Goal: Information Seeking & Learning: Learn about a topic

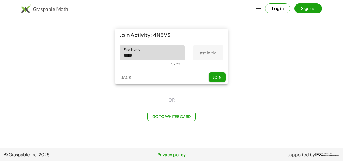
type input "*****"
click at [210, 54] on input "Last Initial" at bounding box center [208, 52] width 30 height 15
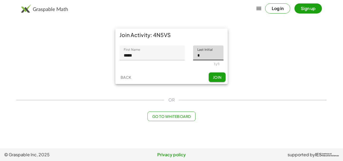
type input "*"
click at [222, 77] on button "Join" at bounding box center [217, 77] width 17 height 10
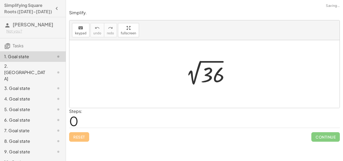
click at [222, 77] on div at bounding box center [206, 74] width 55 height 27
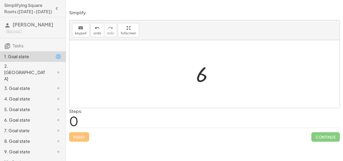
click at [193, 77] on div "2 √ 36 6" at bounding box center [204, 74] width 33 height 29
click at [202, 79] on div at bounding box center [206, 74] width 26 height 26
drag, startPoint x: 202, startPoint y: 79, endPoint x: 149, endPoint y: 78, distance: 53.1
click at [149, 78] on div "2 √ 36 6 6" at bounding box center [204, 74] width 270 height 68
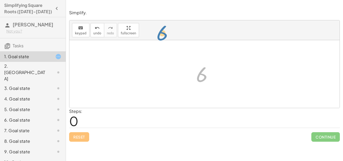
drag, startPoint x: 198, startPoint y: 78, endPoint x: 160, endPoint y: 39, distance: 55.2
click at [160, 39] on div "keyboard keypad undo undo redo redo fullscreen 2 √ 36 6 6 ×" at bounding box center [204, 63] width 270 height 87
click at [179, 66] on div at bounding box center [204, 74] width 270 height 68
click at [34, 104] on div "3. Goal state" at bounding box center [33, 109] width 66 height 11
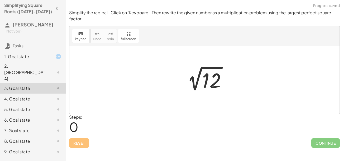
click at [75, 125] on span "0" at bounding box center [73, 126] width 9 height 16
click at [78, 119] on span "0" at bounding box center [73, 126] width 9 height 16
click at [93, 84] on div at bounding box center [204, 80] width 270 height 68
click at [49, 69] on div at bounding box center [54, 72] width 15 height 6
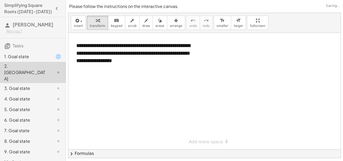
click at [41, 83] on div "1. Goal state" at bounding box center [33, 88] width 66 height 11
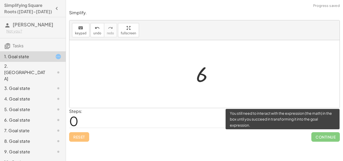
click at [315, 135] on span "Continue" at bounding box center [325, 137] width 29 height 10
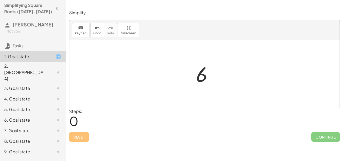
click at [200, 72] on div at bounding box center [206, 74] width 26 height 26
click at [83, 41] on div at bounding box center [204, 74] width 270 height 68
click at [83, 35] on button "keyboard keypad" at bounding box center [80, 30] width 17 height 14
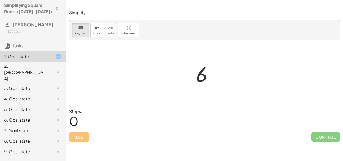
click at [194, 73] on div at bounding box center [206, 74] width 26 height 26
click at [202, 73] on div at bounding box center [202, 74] width 12 height 23
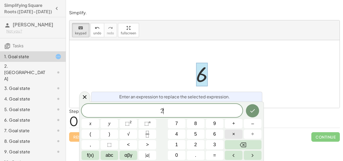
click at [232, 137] on button "×" at bounding box center [234, 133] width 18 height 9
click at [258, 112] on button "Done" at bounding box center [252, 110] width 13 height 13
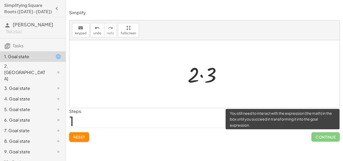
click at [318, 138] on span "Continue" at bounding box center [325, 137] width 29 height 10
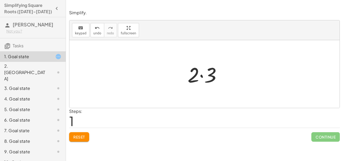
click at [216, 90] on div at bounding box center [204, 74] width 270 height 68
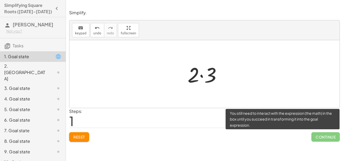
click at [323, 136] on span "Continue" at bounding box center [325, 137] width 29 height 10
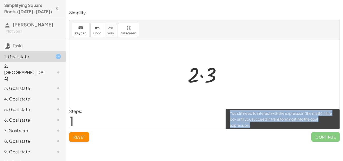
click at [323, 136] on span "Continue" at bounding box center [325, 137] width 29 height 10
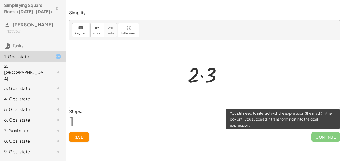
click at [323, 136] on span "Continue" at bounding box center [325, 137] width 29 height 10
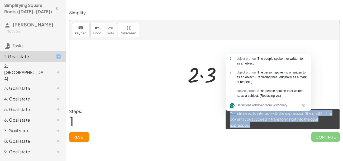
click at [323, 136] on span "Continue" at bounding box center [325, 137] width 29 height 10
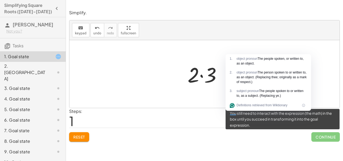
click at [323, 136] on span "Continue" at bounding box center [325, 137] width 29 height 10
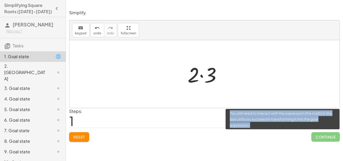
click at [323, 136] on span "Continue" at bounding box center [325, 137] width 29 height 10
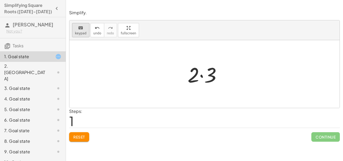
click at [77, 32] on span "keypad" at bounding box center [81, 33] width 12 height 4
click at [199, 76] on div at bounding box center [206, 73] width 43 height 27
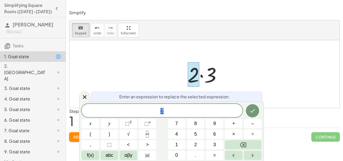
click at [210, 78] on div at bounding box center [206, 73] width 43 height 27
click at [195, 76] on div at bounding box center [194, 74] width 12 height 25
drag, startPoint x: 194, startPoint y: 81, endPoint x: 164, endPoint y: 77, distance: 30.5
click at [164, 77] on div "2 √ 36 6 · 2 · 3" at bounding box center [204, 74] width 270 height 68
click at [211, 66] on div at bounding box center [206, 73] width 43 height 27
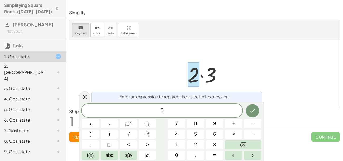
click at [211, 66] on div at bounding box center [206, 73] width 43 height 27
click at [212, 74] on div at bounding box center [206, 73] width 43 height 27
click at [179, 106] on div "2" at bounding box center [162, 110] width 161 height 13
click at [95, 26] on icon "undo" at bounding box center [97, 28] width 5 height 6
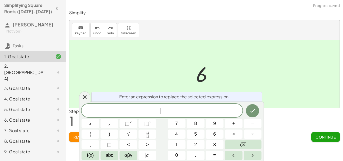
click at [318, 54] on div at bounding box center [204, 74] width 270 height 68
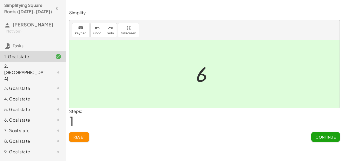
click at [317, 139] on span "Continue" at bounding box center [326, 136] width 20 height 5
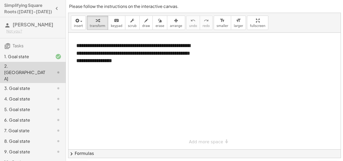
click at [160, 74] on div at bounding box center [204, 91] width 272 height 116
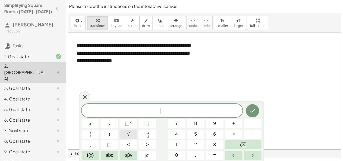
click at [127, 135] on span "√" at bounding box center [128, 133] width 3 height 7
click at [128, 132] on span "√" at bounding box center [128, 133] width 3 height 7
click at [126, 135] on button "√" at bounding box center [129, 133] width 18 height 9
click at [132, 137] on button "√" at bounding box center [129, 133] width 18 height 9
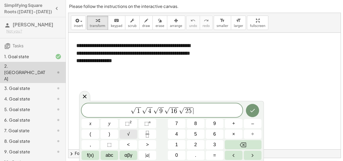
click at [133, 135] on button "√" at bounding box center [129, 133] width 18 height 9
click at [133, 137] on button "√" at bounding box center [129, 133] width 18 height 9
click at [131, 135] on button "√" at bounding box center [129, 133] width 18 height 9
click at [126, 135] on button "√" at bounding box center [129, 133] width 18 height 9
click at [125, 133] on button "√" at bounding box center [129, 133] width 18 height 9
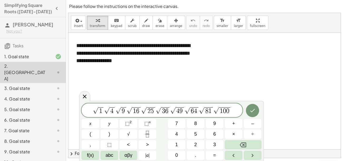
click at [99, 119] on div at bounding box center [91, 123] width 18 height 9
click at [250, 116] on button "Done" at bounding box center [252, 110] width 13 height 13
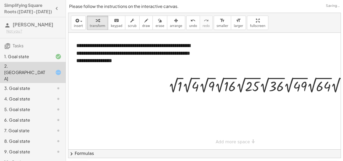
click at [250, 116] on div at bounding box center [231, 91] width 326 height 116
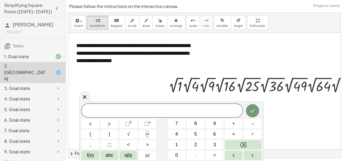
click at [259, 62] on div at bounding box center [231, 91] width 326 height 116
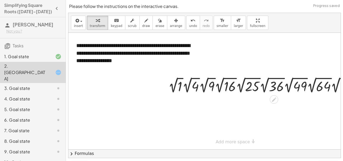
click at [212, 80] on div at bounding box center [279, 84] width 226 height 19
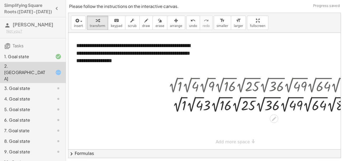
click at [205, 106] on div at bounding box center [279, 104] width 226 height 19
drag, startPoint x: 215, startPoint y: 87, endPoint x: 163, endPoint y: 80, distance: 52.1
click at [163, 80] on div "· 2 √ 1 · 2 √ 4 · 2 √ 9 · 2 √ 16 · 2 √ 25 · 2 √ 36 · 2 √ 49 · 2 √ 64 · 2 √ 81 ·…" at bounding box center [276, 94] width 233 height 41
click at [182, 115] on div at bounding box center [231, 91] width 326 height 116
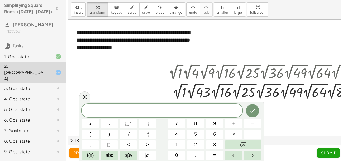
scroll to position [14, 0]
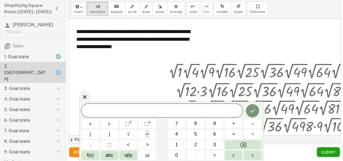
click at [320, 92] on div at bounding box center [278, 90] width 236 height 19
click at [318, 94] on div at bounding box center [278, 90] width 236 height 19
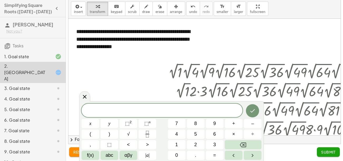
click at [317, 91] on div at bounding box center [278, 90] width 236 height 19
click at [317, 92] on div at bounding box center [278, 90] width 236 height 19
click at [317, 90] on div at bounding box center [278, 90] width 236 height 19
click at [319, 89] on div at bounding box center [278, 90] width 236 height 19
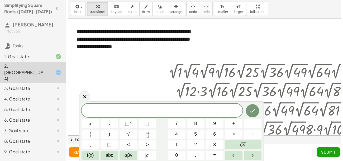
click at [319, 88] on div at bounding box center [278, 90] width 236 height 19
click at [84, 101] on div at bounding box center [84, 96] width 11 height 10
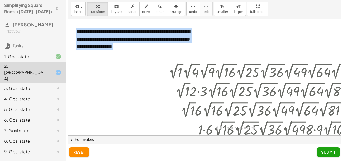
drag, startPoint x: 173, startPoint y: 93, endPoint x: 139, endPoint y: 78, distance: 37.5
click at [139, 78] on div "**********" at bounding box center [231, 77] width 326 height 116
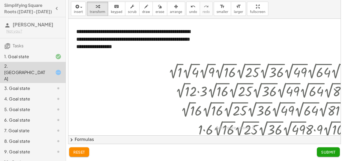
click at [203, 108] on div at bounding box center [279, 109] width 226 height 19
click at [322, 152] on span "Submit" at bounding box center [328, 151] width 15 height 5
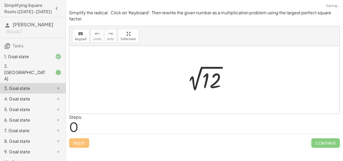
scroll to position [0, 0]
click at [209, 88] on div at bounding box center [206, 80] width 53 height 27
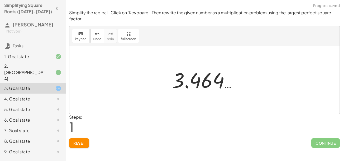
click at [175, 75] on div at bounding box center [207, 80] width 74 height 26
click at [84, 39] on span "keypad" at bounding box center [81, 39] width 12 height 4
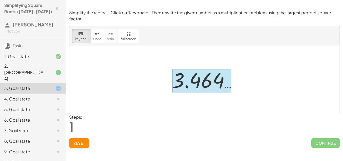
click at [197, 78] on div at bounding box center [201, 80] width 59 height 23
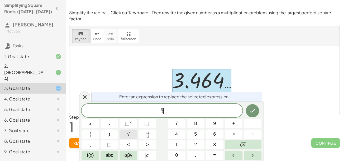
click at [129, 137] on span "√" at bounding box center [128, 133] width 3 height 7
click at [132, 135] on button "√" at bounding box center [129, 133] width 18 height 9
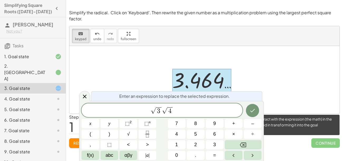
click at [329, 145] on span "Continue" at bounding box center [325, 143] width 29 height 10
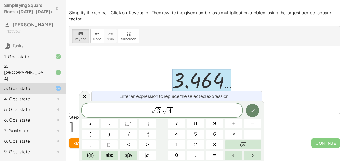
click at [256, 113] on button "Done" at bounding box center [252, 110] width 13 height 13
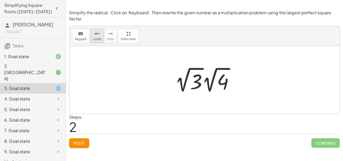
click at [93, 35] on div "undo" at bounding box center [97, 33] width 8 height 6
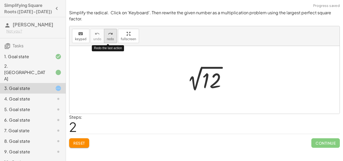
click at [108, 40] on span "redo" at bounding box center [110, 39] width 7 height 4
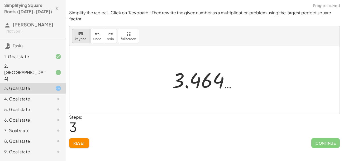
click at [79, 41] on button "keyboard keypad" at bounding box center [80, 36] width 17 height 14
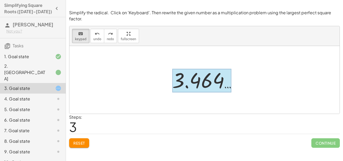
click at [211, 75] on div at bounding box center [201, 80] width 59 height 23
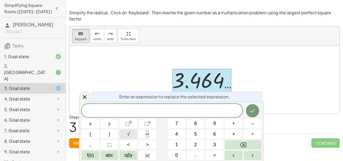
click at [129, 130] on span "√" at bounding box center [128, 133] width 3 height 7
click at [255, 110] on icon "Done" at bounding box center [252, 110] width 6 height 6
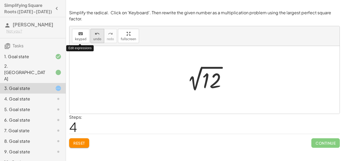
click at [95, 36] on icon "undo" at bounding box center [97, 34] width 5 height 6
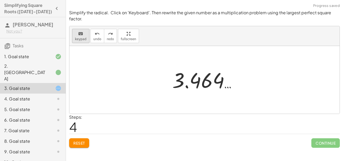
click at [85, 37] on button "keyboard keypad" at bounding box center [80, 36] width 17 height 14
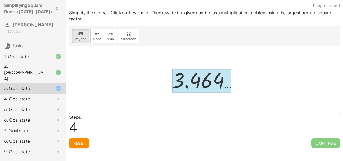
click at [200, 89] on div at bounding box center [201, 80] width 59 height 23
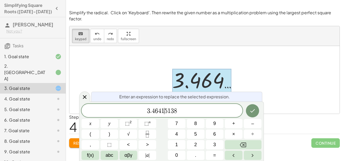
click at [175, 111] on span "8" at bounding box center [175, 111] width 3 height 6
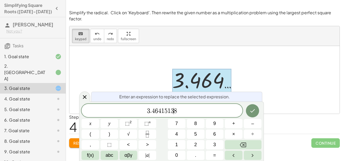
click at [175, 111] on span "8" at bounding box center [175, 111] width 3 height 6
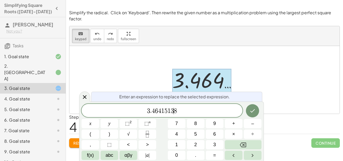
click at [175, 111] on span "8" at bounding box center [175, 111] width 3 height 6
drag, startPoint x: 183, startPoint y: 112, endPoint x: 173, endPoint y: 112, distance: 10.3
click at [173, 112] on span "3 . 4 6 4 1 5 1 3 8 ​" at bounding box center [162, 110] width 161 height 7
click at [173, 112] on span "​" at bounding box center [162, 110] width 161 height 7
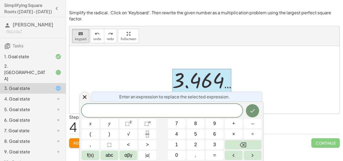
click at [141, 66] on div at bounding box center [204, 80] width 270 height 68
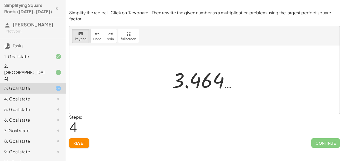
click at [141, 66] on div at bounding box center [204, 80] width 270 height 68
click at [76, 36] on button "keyboard keypad" at bounding box center [80, 36] width 17 height 14
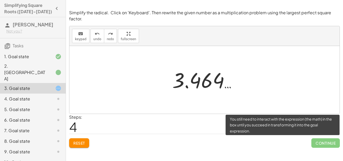
click at [326, 141] on span "Continue" at bounding box center [325, 143] width 29 height 10
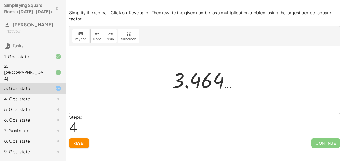
click at [33, 68] on div "2. [GEOGRAPHIC_DATA]" at bounding box center [25, 72] width 42 height 19
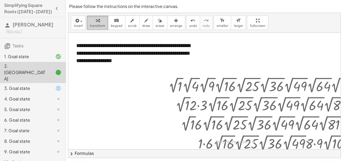
click at [96, 23] on icon "button" at bounding box center [98, 20] width 4 height 6
click at [110, 23] on button "keyboard keypad" at bounding box center [116, 23] width 17 height 14
click at [189, 83] on div at bounding box center [279, 84] width 226 height 19
click at [229, 121] on div at bounding box center [279, 123] width 226 height 19
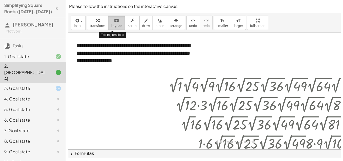
click at [111, 28] on button "keyboard keypad" at bounding box center [116, 23] width 17 height 14
click at [220, 89] on div at bounding box center [279, 84] width 226 height 19
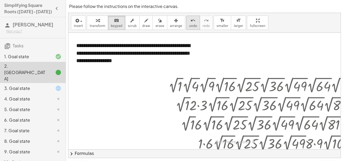
click at [191, 19] on icon "undo" at bounding box center [193, 20] width 5 height 6
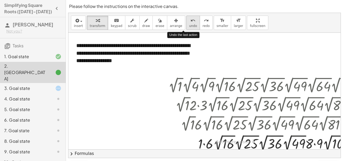
click at [191, 19] on icon "undo" at bounding box center [193, 20] width 5 height 6
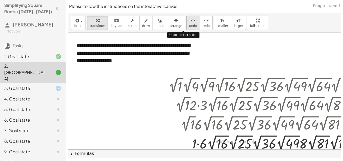
click at [191, 19] on icon "undo" at bounding box center [193, 20] width 5 height 6
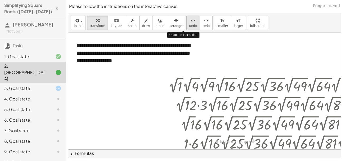
click at [191, 19] on icon "undo" at bounding box center [193, 20] width 5 height 6
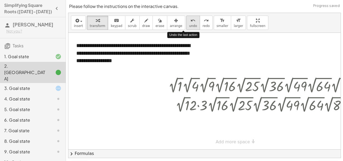
click at [191, 19] on icon "undo" at bounding box center [193, 20] width 5 height 6
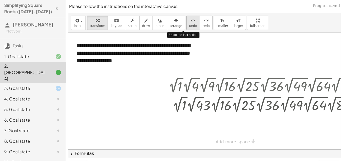
click at [191, 20] on icon "undo" at bounding box center [193, 20] width 5 height 6
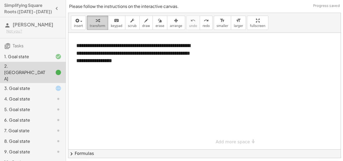
click at [98, 23] on div "button" at bounding box center [98, 20] width 16 height 6
click at [129, 101] on div at bounding box center [231, 91] width 326 height 116
click at [78, 21] on icon "button" at bounding box center [76, 20] width 5 height 6
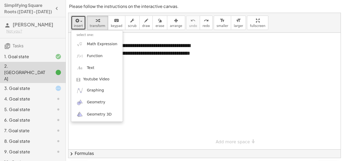
click at [132, 70] on div at bounding box center [231, 91] width 326 height 116
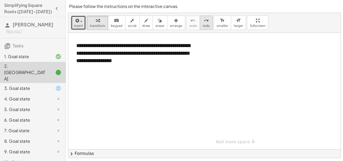
click at [204, 21] on icon "redo" at bounding box center [206, 20] width 5 height 6
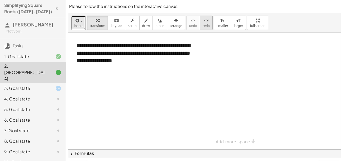
click at [204, 21] on icon "redo" at bounding box center [206, 20] width 5 height 6
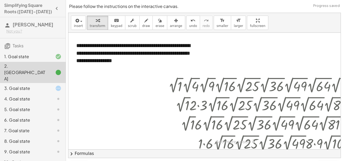
click at [20, 85] on div "3. Goal state" at bounding box center [25, 88] width 42 height 6
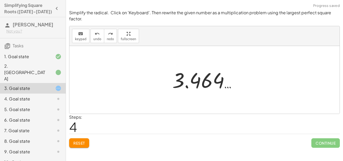
click at [54, 85] on div at bounding box center [54, 88] width 15 height 6
click at [49, 104] on div "3. Goal state" at bounding box center [33, 109] width 66 height 11
click at [23, 67] on div "2. [GEOGRAPHIC_DATA]" at bounding box center [25, 72] width 42 height 19
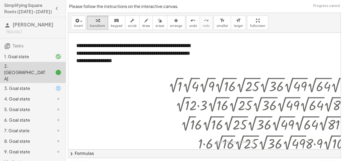
click at [23, 85] on div "3. Goal state" at bounding box center [25, 88] width 42 height 6
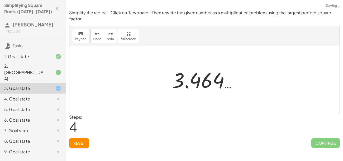
click at [197, 82] on div at bounding box center [207, 80] width 74 height 26
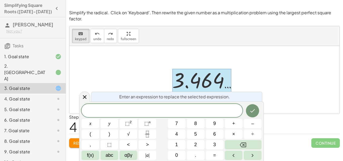
click at [139, 107] on span "​" at bounding box center [162, 110] width 161 height 7
click at [129, 136] on span "√" at bounding box center [128, 133] width 3 height 7
click at [134, 135] on button "√" at bounding box center [129, 133] width 18 height 9
click at [254, 111] on icon "Done" at bounding box center [252, 110] width 6 height 6
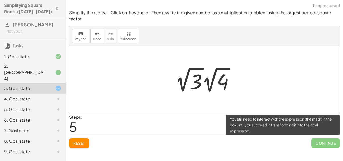
click at [328, 144] on span "Continue" at bounding box center [325, 143] width 29 height 10
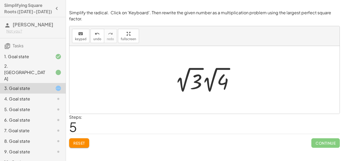
click at [222, 82] on div at bounding box center [206, 79] width 68 height 29
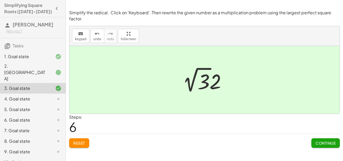
click at [320, 144] on span "Continue" at bounding box center [326, 142] width 20 height 5
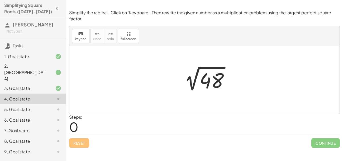
click at [26, 96] on div "4. Goal state" at bounding box center [25, 99] width 42 height 6
click at [24, 106] on div "5. Goal state" at bounding box center [25, 109] width 42 height 6
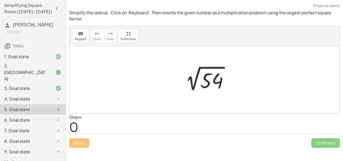
click at [27, 96] on div "4. Goal state" at bounding box center [25, 99] width 42 height 6
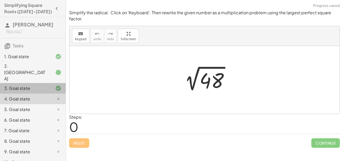
click at [35, 104] on div "3. Goal state" at bounding box center [33, 109] width 66 height 11
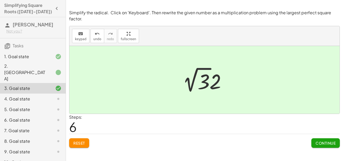
click at [22, 96] on div "4. Goal state" at bounding box center [25, 99] width 42 height 6
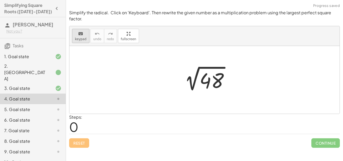
click at [81, 41] on button "keyboard keypad" at bounding box center [80, 36] width 17 height 14
click at [217, 79] on div at bounding box center [212, 80] width 24 height 23
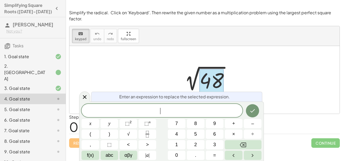
click at [49, 104] on div "3. Goal state" at bounding box center [33, 109] width 66 height 11
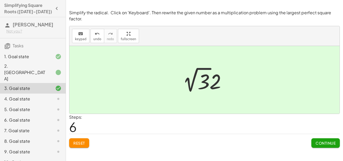
click at [316, 141] on span "Continue" at bounding box center [326, 142] width 20 height 5
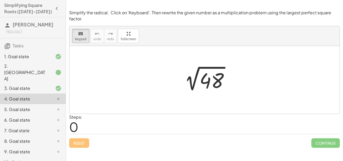
click at [19, 106] on div "5. Goal state" at bounding box center [25, 109] width 42 height 6
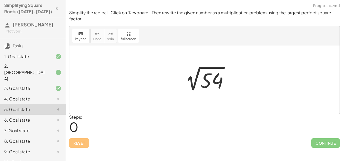
click at [24, 117] on div "6. Goal state" at bounding box center [25, 120] width 42 height 6
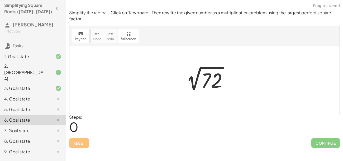
click at [25, 127] on div "7. Goal state" at bounding box center [25, 130] width 42 height 6
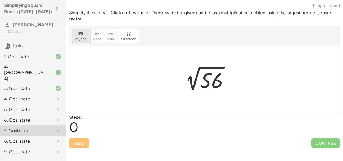
click at [84, 40] on span "keypad" at bounding box center [81, 39] width 12 height 4
click at [214, 73] on div at bounding box center [211, 80] width 23 height 23
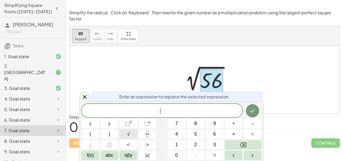
click at [134, 132] on button "√" at bounding box center [129, 133] width 18 height 9
click at [132, 135] on button "√" at bounding box center [129, 133] width 18 height 9
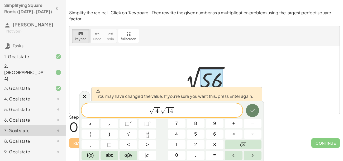
click at [255, 113] on icon "Done" at bounding box center [252, 110] width 6 height 6
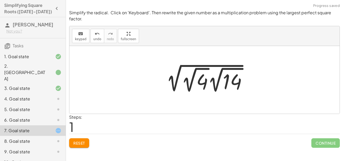
click at [200, 70] on div at bounding box center [206, 79] width 94 height 29
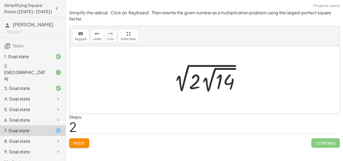
click at [201, 74] on div at bounding box center [206, 79] width 79 height 29
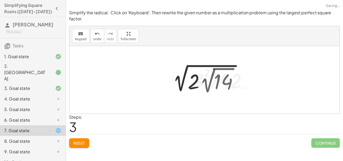
click at [201, 74] on div at bounding box center [207, 79] width 108 height 27
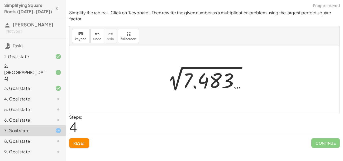
click at [200, 72] on div at bounding box center [206, 80] width 92 height 27
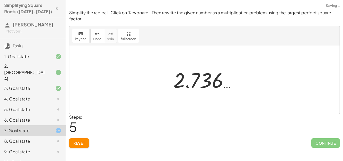
click at [200, 72] on div at bounding box center [207, 80] width 72 height 26
click at [202, 77] on div at bounding box center [207, 80] width 72 height 26
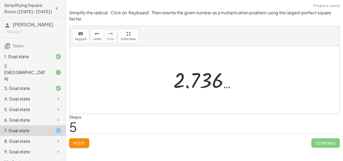
click at [202, 77] on div at bounding box center [207, 80] width 72 height 26
click at [84, 37] on button "keyboard keypad" at bounding box center [80, 36] width 17 height 14
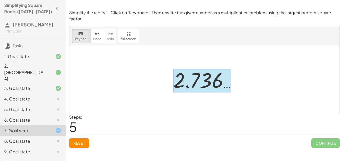
click at [206, 89] on div at bounding box center [201, 80] width 57 height 23
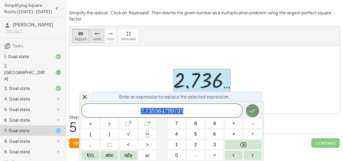
click at [95, 33] on icon "undo" at bounding box center [97, 34] width 5 height 6
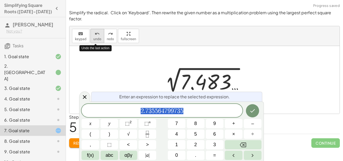
click at [95, 33] on icon "undo" at bounding box center [97, 34] width 5 height 6
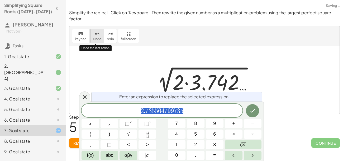
click at [95, 34] on icon "undo" at bounding box center [97, 34] width 5 height 6
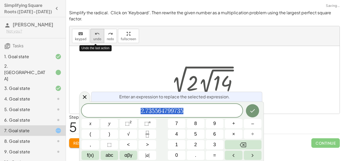
click at [95, 33] on icon "undo" at bounding box center [97, 34] width 5 height 6
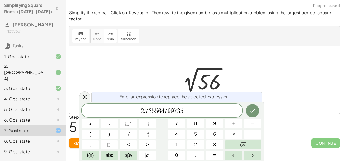
click at [158, 107] on span "2 . 7 3 5 5 6 4 7 9 9 7 3 5" at bounding box center [162, 110] width 161 height 7
click at [158, 107] on span "2 . 7 3 5 5 ​ 6 4 7 9 9 7 3 5" at bounding box center [162, 110] width 161 height 7
click at [174, 110] on span "3" at bounding box center [175, 111] width 3 height 6
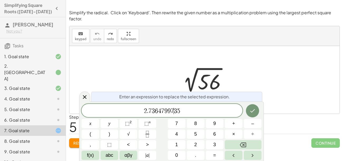
click at [174, 110] on span "3" at bounding box center [175, 111] width 3 height 6
click at [183, 108] on span "2 . 7 3 6 4 7 9 9 7 ​ 3 5" at bounding box center [162, 110] width 161 height 7
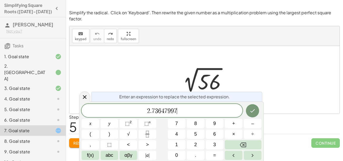
drag, startPoint x: 181, startPoint y: 111, endPoint x: 144, endPoint y: 102, distance: 37.1
click at [144, 102] on div "Enter an expression to replace the selected expression. **** 2 . 7 3 6 4 7 9 9 …" at bounding box center [171, 130] width 185 height 59
click at [127, 134] on span "√" at bounding box center [128, 133] width 3 height 7
click at [129, 133] on span "√" at bounding box center [128, 133] width 3 height 7
click at [252, 107] on icon "Done" at bounding box center [252, 110] width 6 height 6
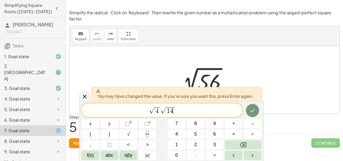
click at [259, 74] on div at bounding box center [204, 80] width 270 height 68
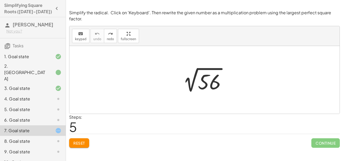
click at [32, 138] on div "8. Goal state" at bounding box center [25, 141] width 42 height 6
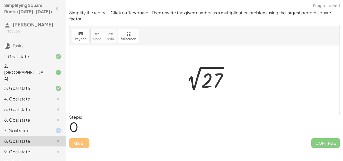
click at [29, 96] on div "4. Goal state" at bounding box center [25, 99] width 42 height 6
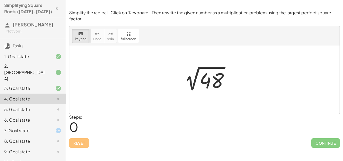
click at [35, 106] on div "5. Goal state" at bounding box center [25, 109] width 42 height 6
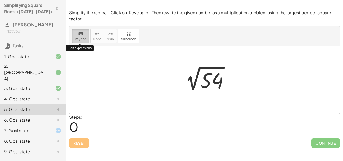
click at [78, 36] on icon "keyboard" at bounding box center [80, 34] width 5 height 6
click at [82, 35] on icon "keyboard" at bounding box center [80, 34] width 5 height 6
click at [210, 81] on div at bounding box center [206, 80] width 57 height 27
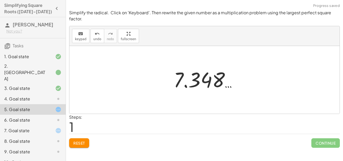
click at [173, 74] on div at bounding box center [207, 79] width 73 height 26
click at [185, 78] on div at bounding box center [206, 80] width 73 height 26
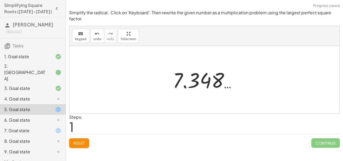
click at [185, 78] on div at bounding box center [206, 80] width 73 height 26
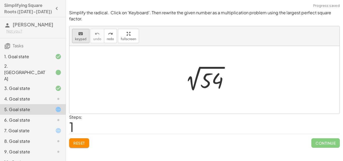
click at [82, 39] on span "keypad" at bounding box center [81, 39] width 12 height 4
click at [206, 79] on div at bounding box center [211, 80] width 23 height 23
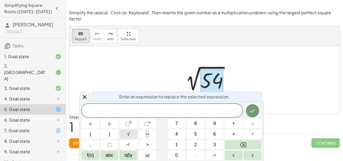
click at [132, 132] on button "√" at bounding box center [129, 133] width 18 height 9
click at [250, 113] on icon "Done" at bounding box center [252, 110] width 6 height 6
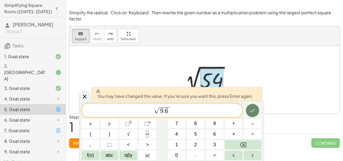
click at [255, 113] on icon "Done" at bounding box center [252, 110] width 6 height 6
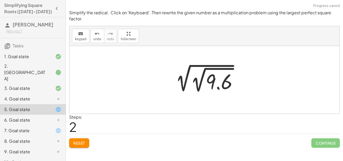
click at [201, 79] on div at bounding box center [206, 79] width 76 height 29
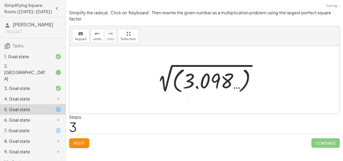
click at [201, 79] on div at bounding box center [206, 79] width 113 height 29
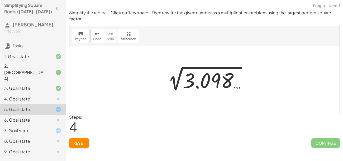
click at [202, 80] on div at bounding box center [207, 80] width 92 height 27
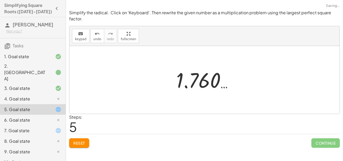
click at [202, 80] on div at bounding box center [207, 80] width 66 height 26
click at [98, 39] on span "undo" at bounding box center [97, 39] width 8 height 4
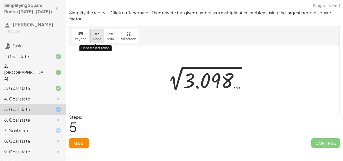
click at [98, 39] on span "undo" at bounding box center [97, 39] width 8 height 4
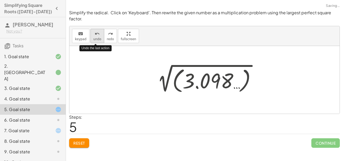
click at [98, 39] on span "undo" at bounding box center [97, 39] width 8 height 4
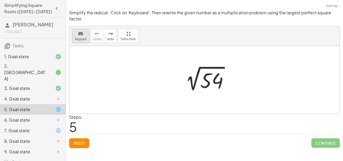
click at [80, 37] on span "keypad" at bounding box center [81, 39] width 12 height 4
click at [216, 78] on div at bounding box center [211, 80] width 23 height 23
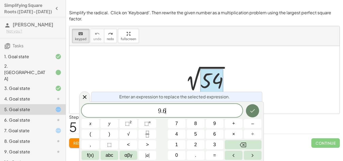
click at [254, 109] on icon "Done" at bounding box center [252, 110] width 6 height 6
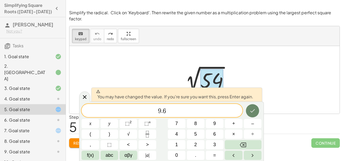
click at [252, 108] on icon "Done" at bounding box center [252, 110] width 6 height 6
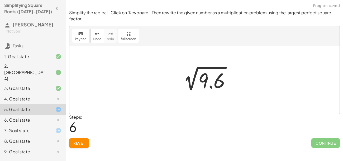
click at [205, 74] on div at bounding box center [206, 80] width 61 height 27
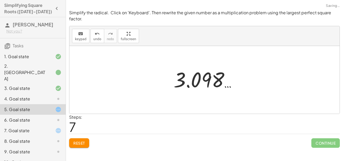
click at [186, 77] on div at bounding box center [207, 79] width 72 height 26
click at [176, 84] on div at bounding box center [206, 80] width 72 height 26
click at [189, 83] on div at bounding box center [206, 80] width 72 height 26
click at [231, 79] on div at bounding box center [206, 80] width 72 height 26
click at [232, 79] on div at bounding box center [206, 80] width 72 height 26
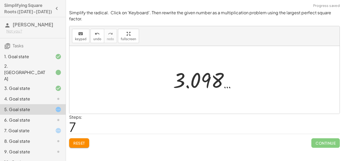
click at [184, 83] on div at bounding box center [206, 80] width 72 height 26
click at [182, 81] on div at bounding box center [206, 80] width 72 height 26
click at [198, 85] on div at bounding box center [206, 80] width 72 height 26
click at [85, 35] on div "keyboard" at bounding box center [81, 33] width 12 height 6
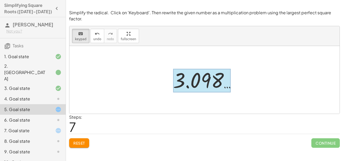
click at [216, 79] on div at bounding box center [202, 80] width 58 height 23
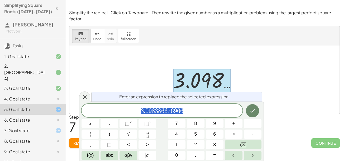
click at [255, 112] on icon "Done" at bounding box center [252, 110] width 6 height 6
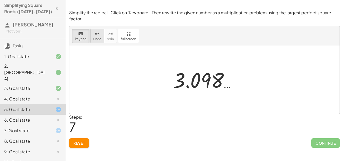
click at [96, 33] on icon "undo" at bounding box center [97, 34] width 5 height 6
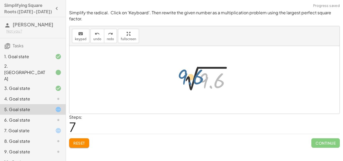
drag, startPoint x: 203, startPoint y: 84, endPoint x: 178, endPoint y: 81, distance: 24.8
click at [178, 81] on div at bounding box center [206, 80] width 61 height 27
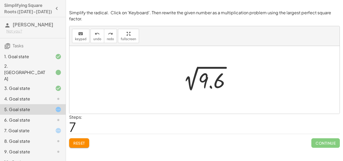
click at [199, 77] on div at bounding box center [206, 80] width 61 height 27
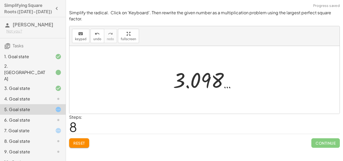
click at [193, 80] on div at bounding box center [206, 80] width 72 height 26
click at [192, 80] on div at bounding box center [206, 80] width 72 height 26
click at [91, 37] on button "undo undo" at bounding box center [98, 36] width 14 height 14
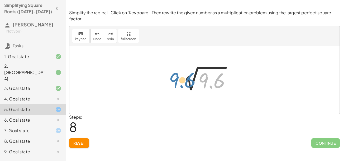
drag, startPoint x: 206, startPoint y: 78, endPoint x: 176, endPoint y: 78, distance: 30.4
click at [176, 78] on div "2 √ 54 9.6 2 √ 9.6" at bounding box center [205, 79] width 68 height 29
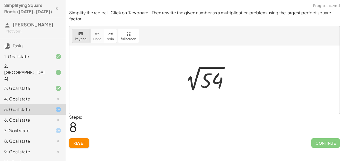
click at [79, 31] on icon "keyboard" at bounding box center [80, 34] width 5 height 6
click at [217, 76] on div at bounding box center [211, 80] width 23 height 23
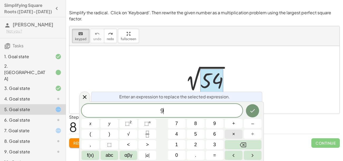
click at [230, 136] on button "×" at bounding box center [234, 133] width 18 height 9
click at [255, 106] on button "Done" at bounding box center [252, 110] width 13 height 13
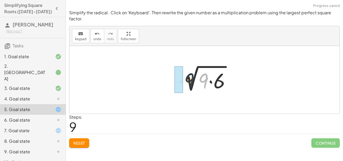
drag, startPoint x: 201, startPoint y: 75, endPoint x: 185, endPoint y: 75, distance: 15.6
click at [185, 75] on div at bounding box center [206, 79] width 61 height 27
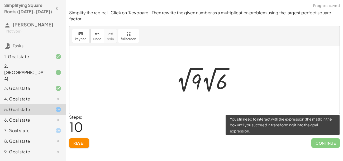
click at [319, 141] on span "Continue" at bounding box center [325, 143] width 29 height 10
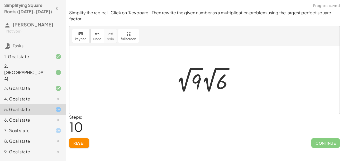
click at [191, 74] on div at bounding box center [206, 79] width 67 height 29
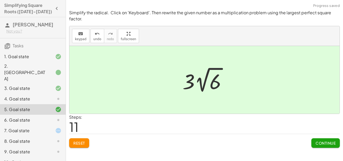
click at [326, 139] on button "Continue" at bounding box center [325, 143] width 29 height 10
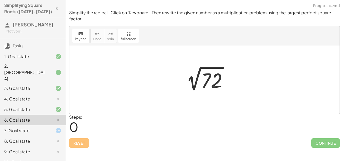
click at [209, 72] on div at bounding box center [206, 80] width 55 height 27
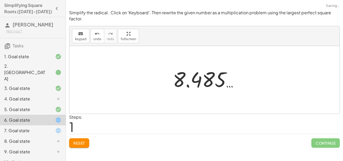
click at [211, 74] on div at bounding box center [207, 79] width 75 height 26
click at [207, 78] on div at bounding box center [206, 80] width 75 height 26
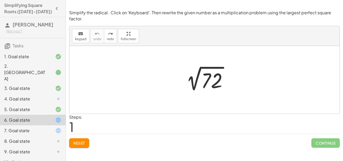
click at [33, 127] on div "7. Goal state" at bounding box center [25, 130] width 42 height 6
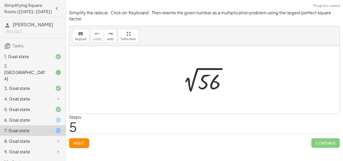
click at [215, 88] on div at bounding box center [207, 81] width 72 height 27
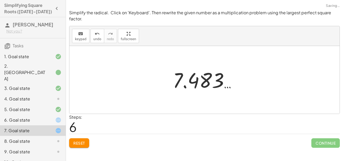
click at [89, 39] on div "keyboard keypad undo [PERSON_NAME] redo fullscreen" at bounding box center [204, 36] width 270 height 20
click at [76, 33] on div "keyboard" at bounding box center [81, 33] width 12 height 6
click at [44, 127] on div "7. Goal state" at bounding box center [25, 130] width 42 height 6
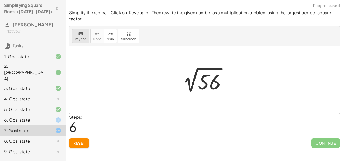
click at [84, 34] on div "keyboard" at bounding box center [81, 33] width 12 height 6
click at [207, 85] on div at bounding box center [209, 81] width 23 height 23
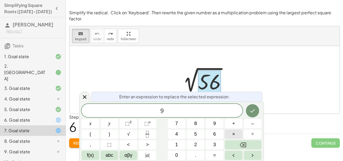
click at [231, 132] on button "×" at bounding box center [234, 133] width 18 height 9
click at [254, 114] on button "Done" at bounding box center [252, 110] width 13 height 13
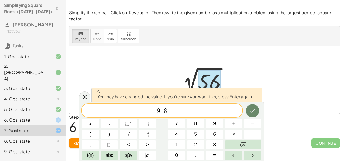
click at [257, 109] on button "Done" at bounding box center [252, 110] width 13 height 13
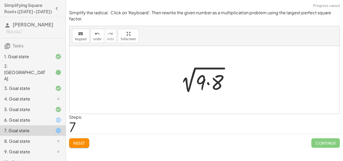
click at [197, 77] on div at bounding box center [207, 81] width 72 height 27
drag, startPoint x: 202, startPoint y: 80, endPoint x: 179, endPoint y: 80, distance: 23.5
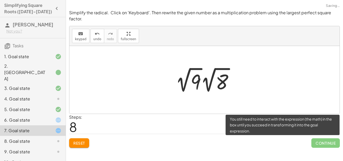
click at [329, 145] on span "Continue" at bounding box center [325, 143] width 29 height 10
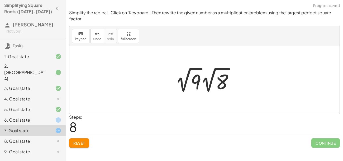
click at [196, 78] on div at bounding box center [207, 79] width 72 height 29
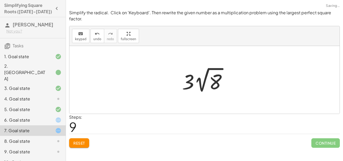
click at [212, 83] on div at bounding box center [207, 79] width 72 height 29
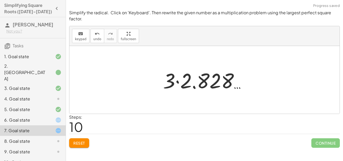
click at [190, 88] on div at bounding box center [207, 79] width 72 height 27
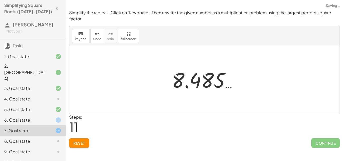
click at [191, 85] on div at bounding box center [207, 80] width 72 height 26
click at [207, 82] on div at bounding box center [207, 80] width 72 height 26
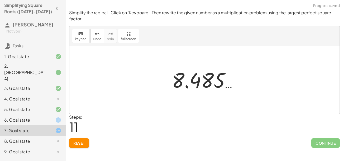
click at [207, 82] on div at bounding box center [207, 80] width 72 height 26
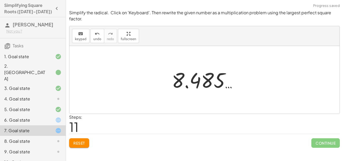
click at [207, 82] on div at bounding box center [207, 80] width 72 height 26
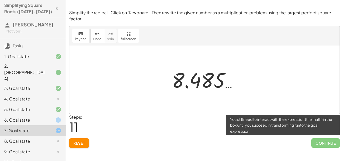
click at [324, 144] on span "Continue" at bounding box center [325, 143] width 29 height 10
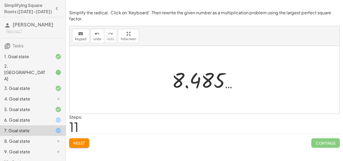
click at [58, 136] on div "6. Goal state" at bounding box center [33, 141] width 66 height 11
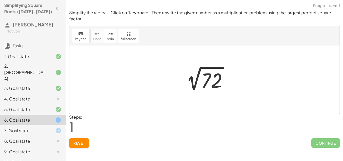
click at [42, 127] on div "7. Goal state" at bounding box center [25, 130] width 42 height 6
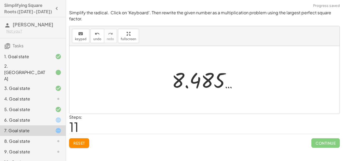
click at [29, 127] on div "7. Goal state" at bounding box center [25, 130] width 42 height 6
